Goal: Transaction & Acquisition: Purchase product/service

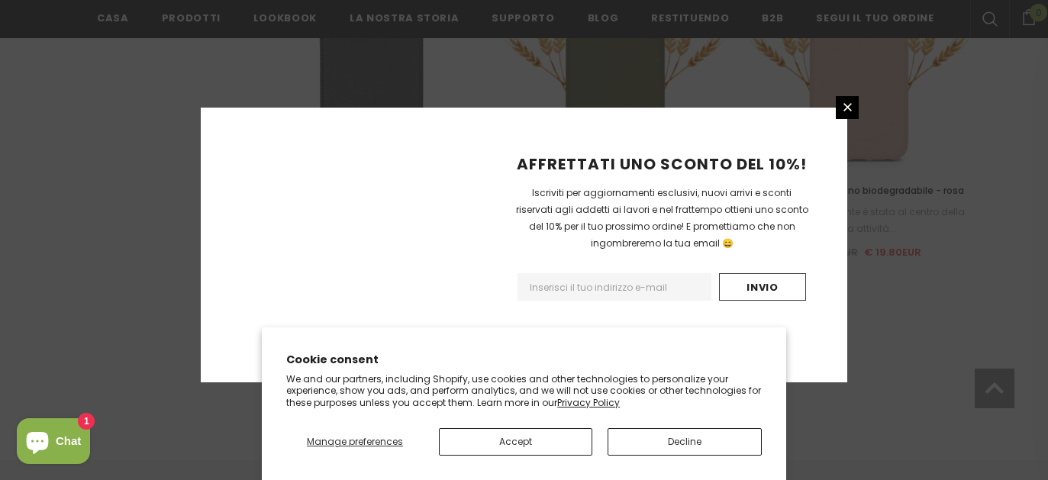
scroll to position [1934, 0]
